Goal: Task Accomplishment & Management: Manage account settings

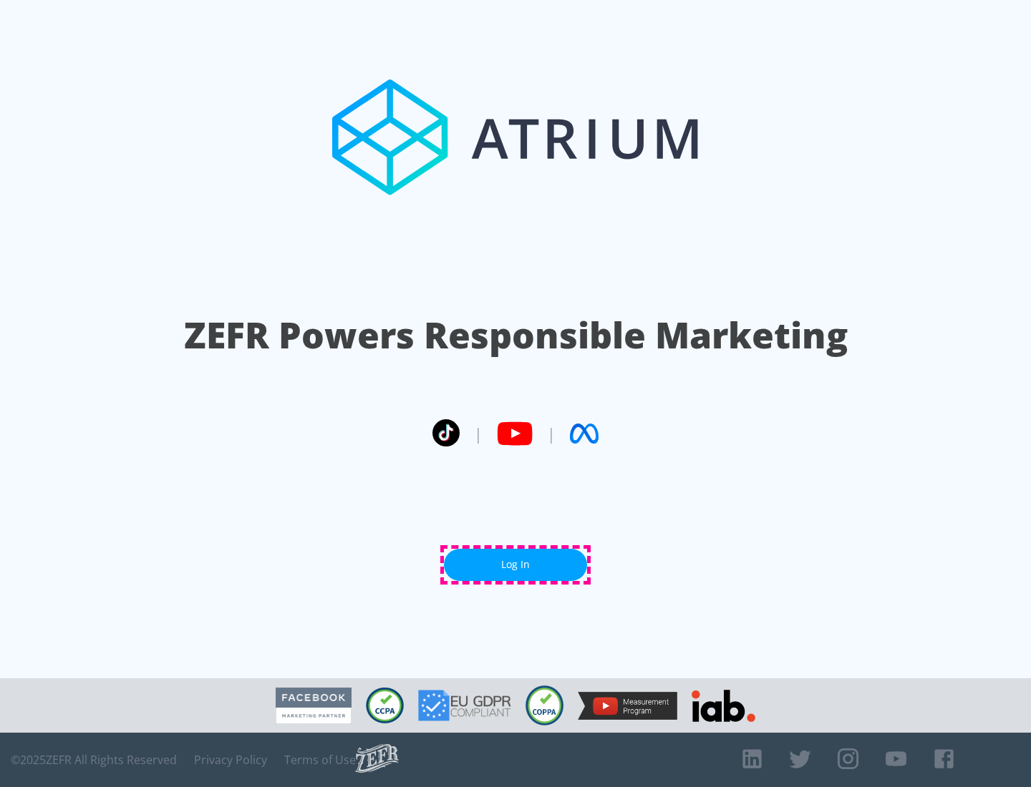
click at [515, 565] on link "Log In" at bounding box center [515, 565] width 143 height 32
